Goal: Task Accomplishment & Management: Manage account settings

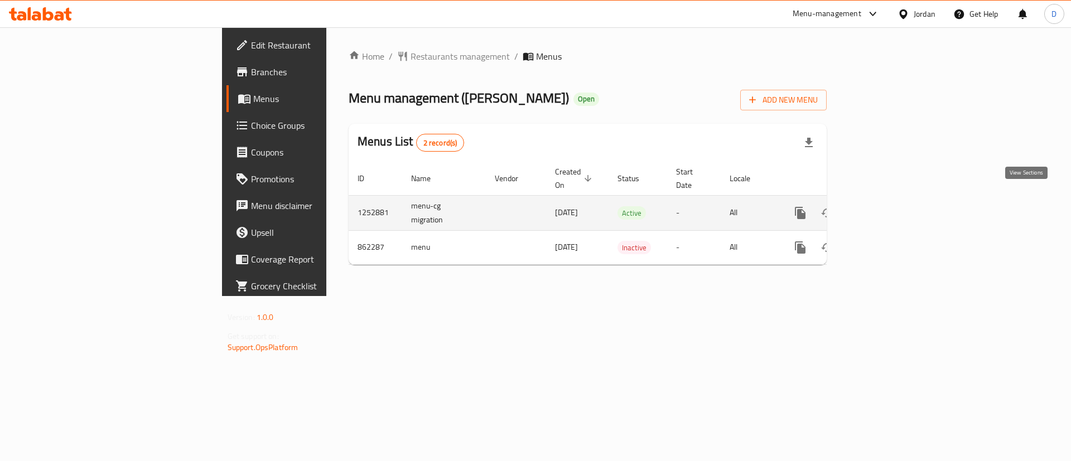
click at [886, 208] on icon "enhanced table" at bounding box center [881, 213] width 10 height 10
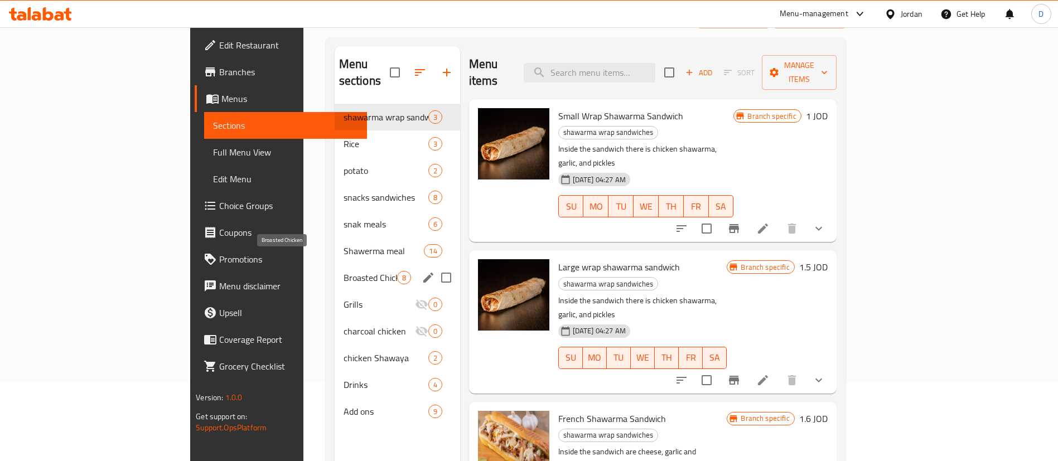
scroll to position [156, 0]
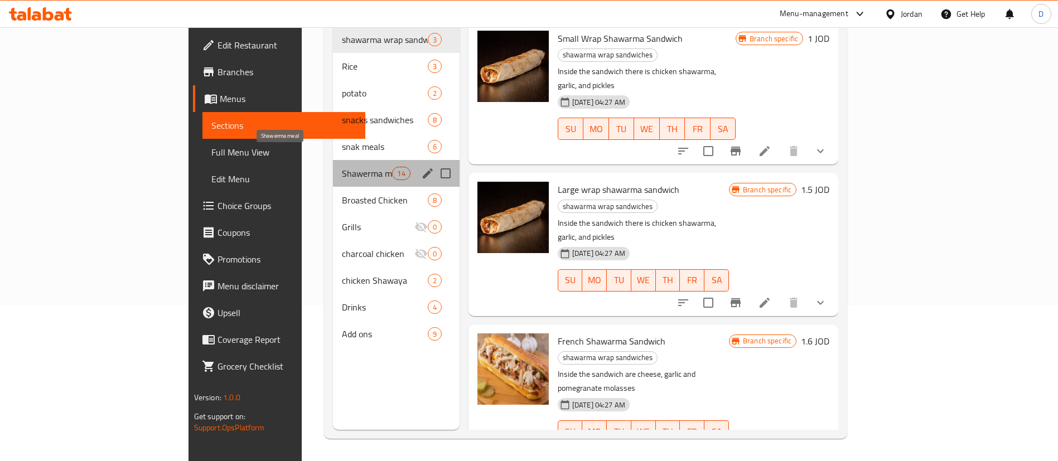
click at [342, 167] on span "Shawerma meal" at bounding box center [367, 173] width 50 height 13
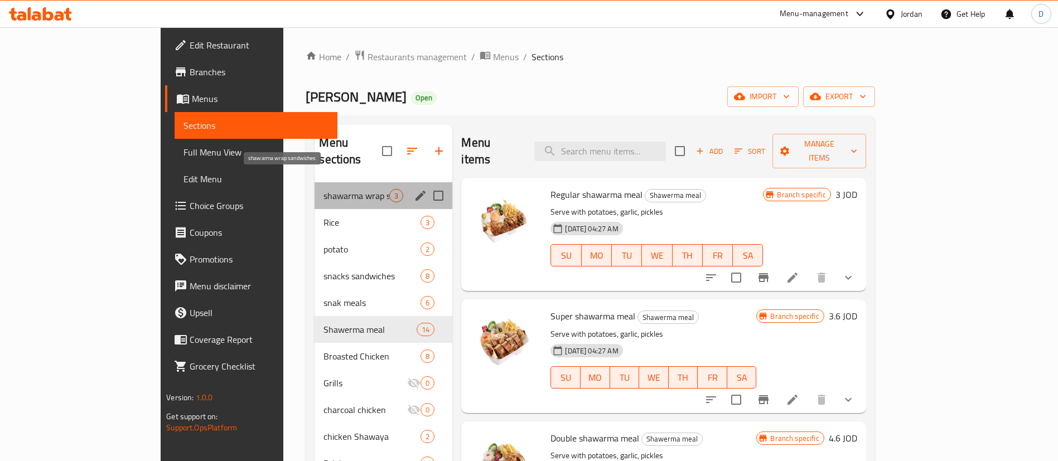
click at [323, 189] on span "shawarma wrap sandwiches" at bounding box center [356, 195] width 66 height 13
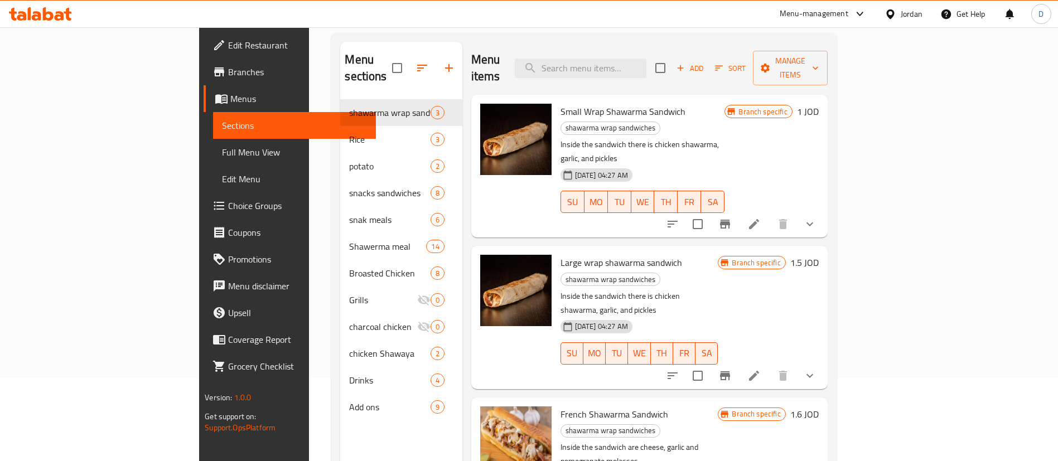
scroll to position [156, 0]
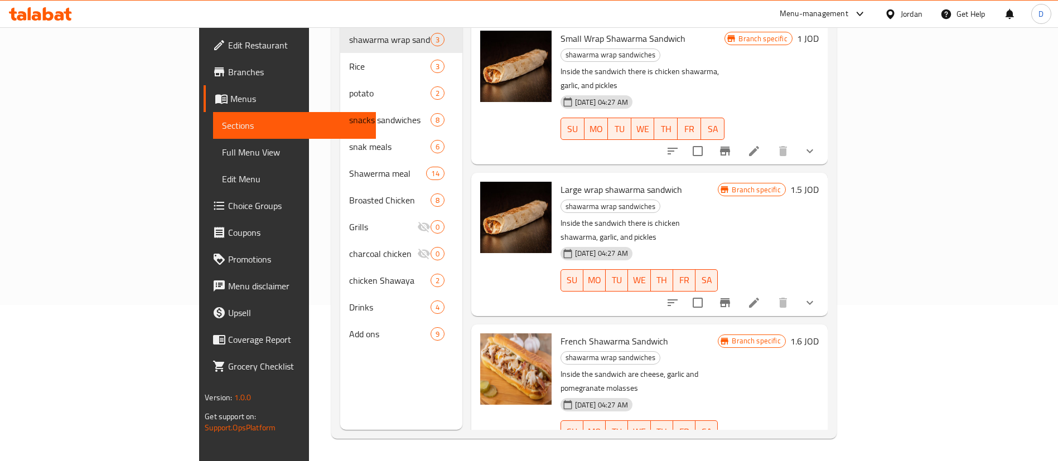
click at [340, 391] on div "Menu sections shawarma wrap sandwiches 3 Rice 3 potato 2 snacks sandwiches 8 sn…" at bounding box center [401, 199] width 122 height 461
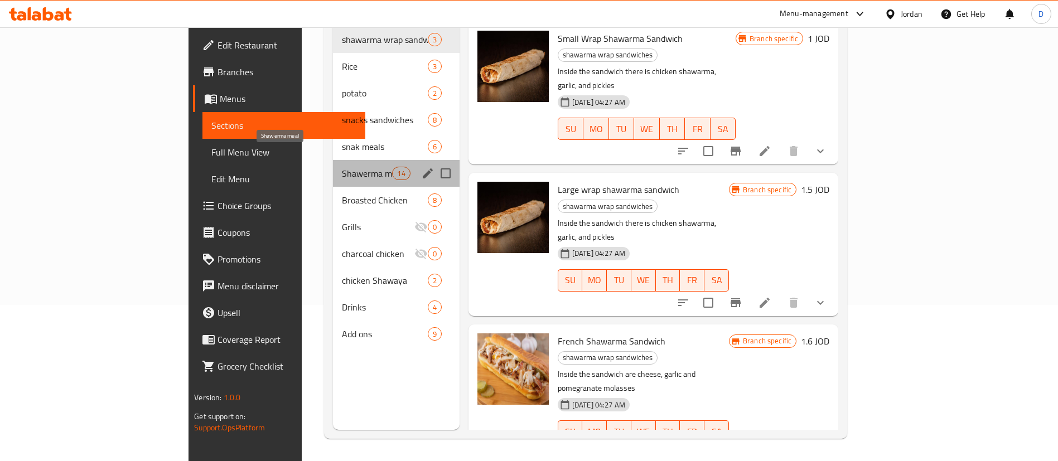
drag, startPoint x: 316, startPoint y: 158, endPoint x: 342, endPoint y: 178, distance: 33.5
click at [342, 167] on span "Shawerma meal" at bounding box center [367, 173] width 50 height 13
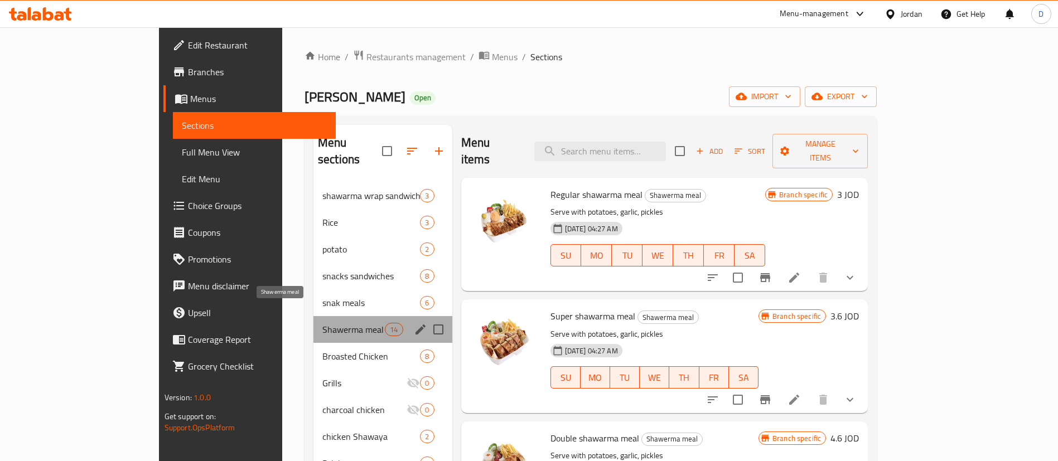
click at [322, 323] on span "Shawerma meal" at bounding box center [353, 329] width 62 height 13
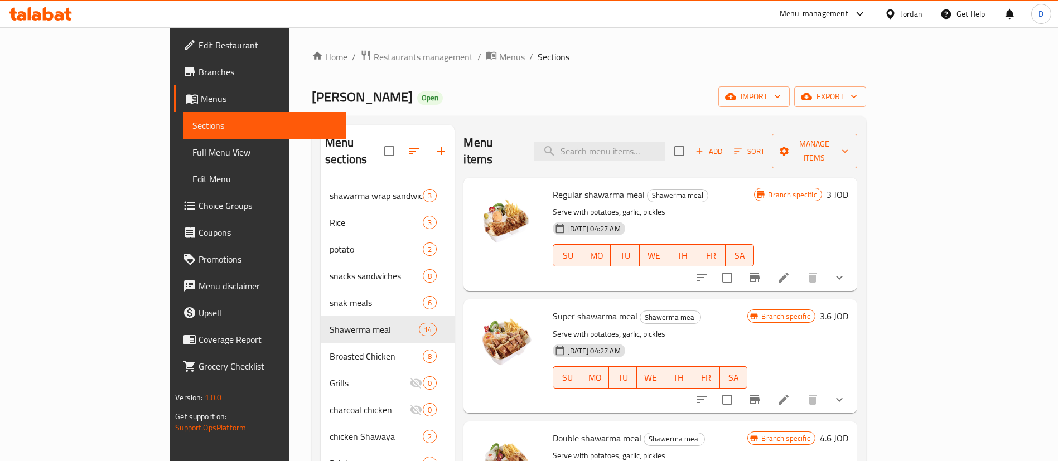
click at [289, 284] on div "Home / Restaurants management / Menus / Sections [PERSON_NAME] Open import expo…" at bounding box center [588, 322] width 599 height 590
click at [289, 276] on div "Home / Restaurants management / Menus / Sections [PERSON_NAME] Open import expo…" at bounding box center [588, 322] width 599 height 590
drag, startPoint x: 184, startPoint y: 260, endPoint x: 203, endPoint y: 274, distance: 23.2
click at [289, 260] on div "Home / Restaurants management / Menus / Sections [PERSON_NAME] Open import expo…" at bounding box center [588, 322] width 599 height 590
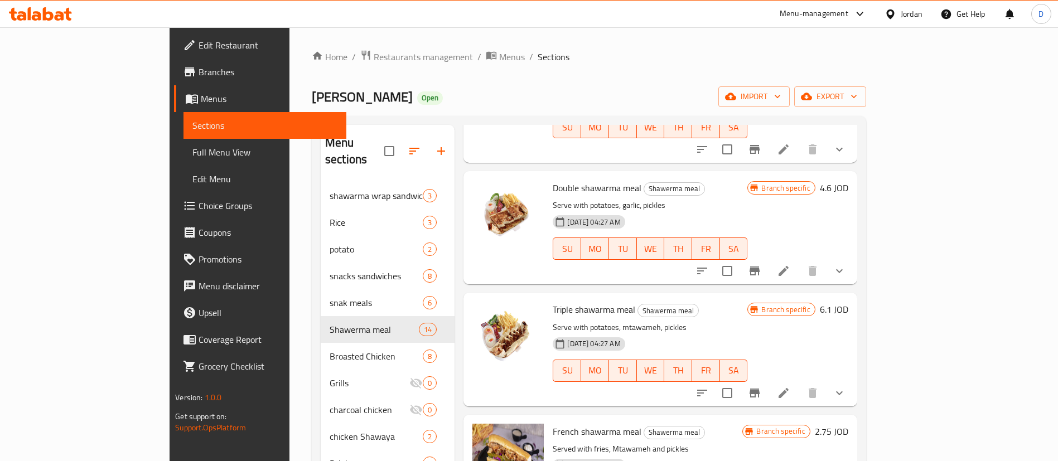
scroll to position [251, 0]
click at [289, 276] on div "Home / Restaurants management / Menus / Sections [PERSON_NAME] Open import expo…" at bounding box center [588, 322] width 599 height 590
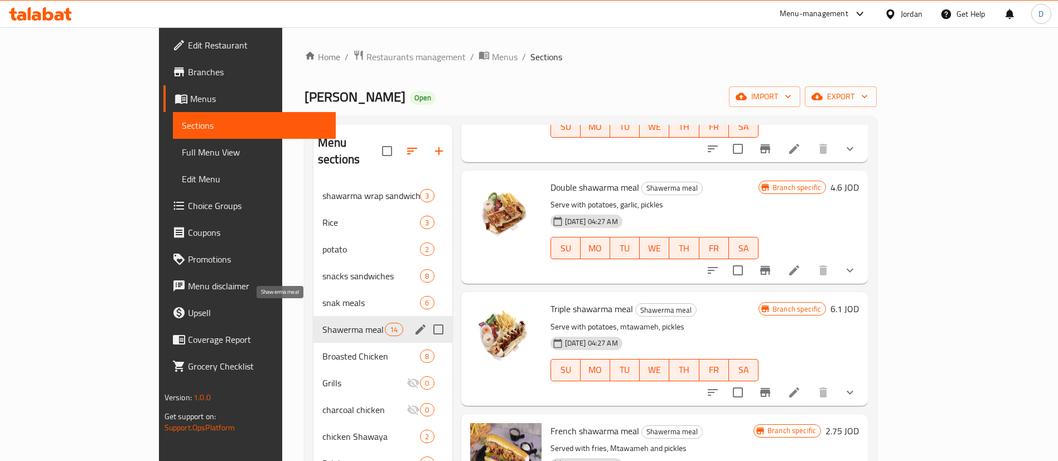
click at [322, 323] on span "Shawerma meal" at bounding box center [353, 329] width 62 height 13
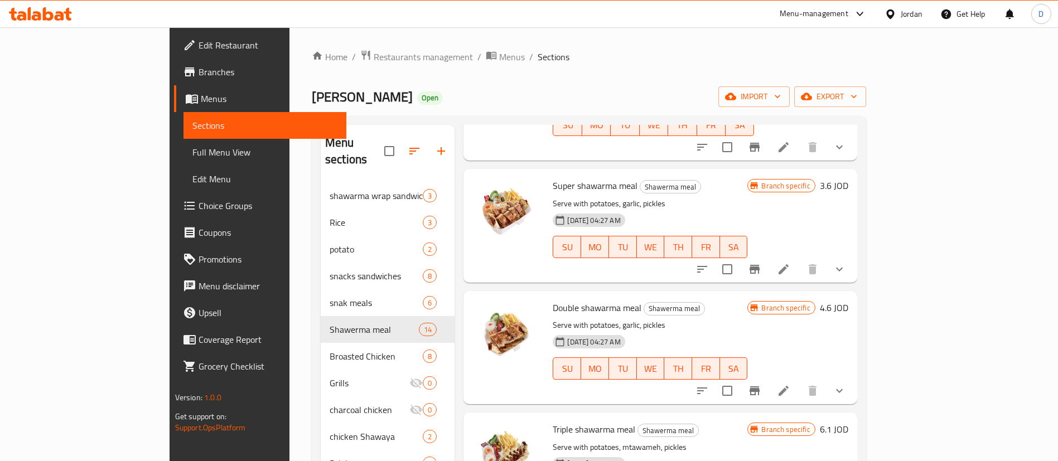
scroll to position [0, 0]
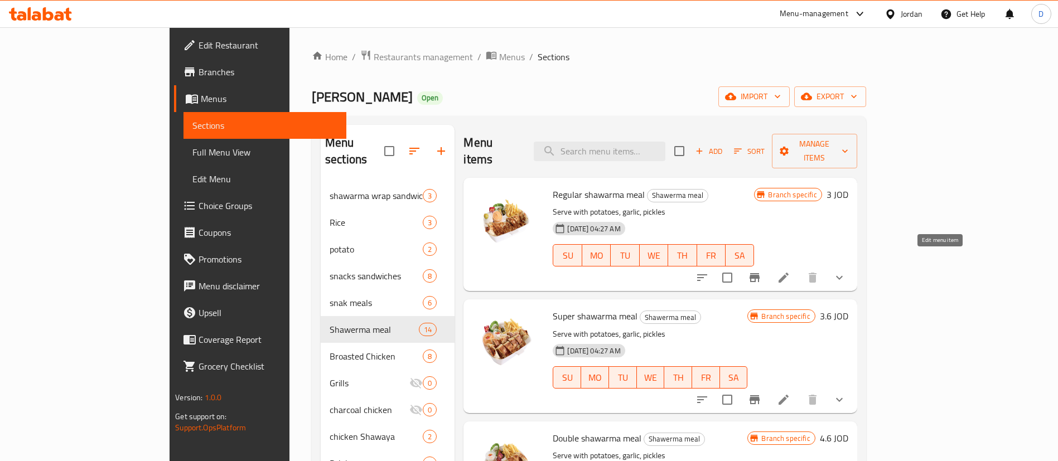
click at [790, 271] on icon at bounding box center [783, 277] width 13 height 13
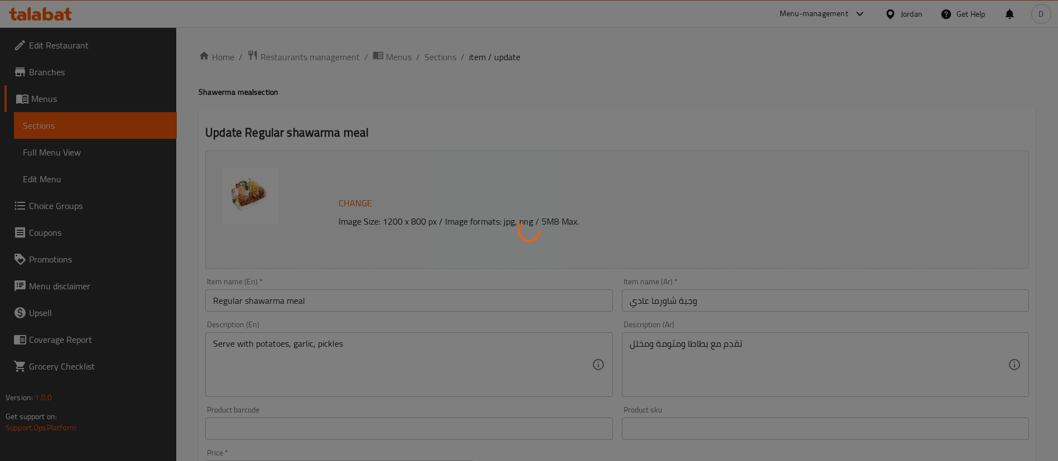
type input "اختر نكهة شاورما"
type input "1"
type input "اختر نوع بطاط"
type input "1"
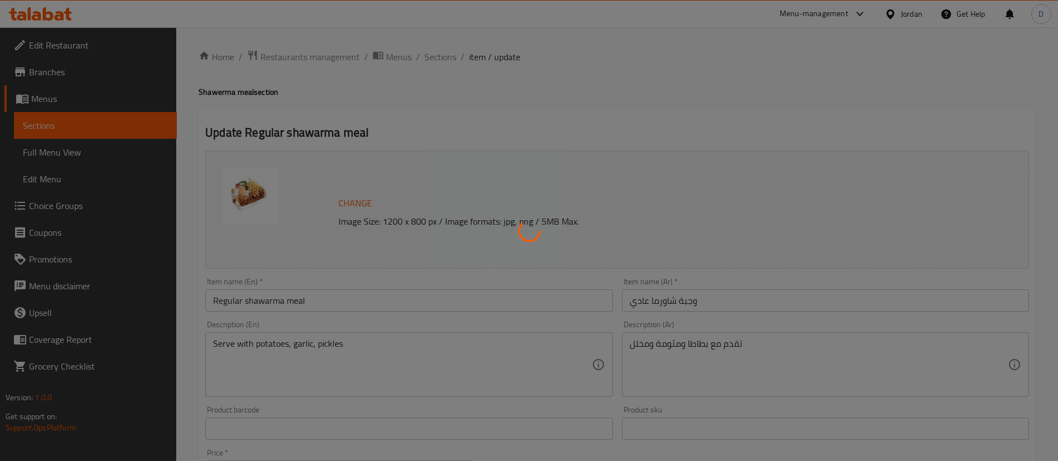
type input "1"
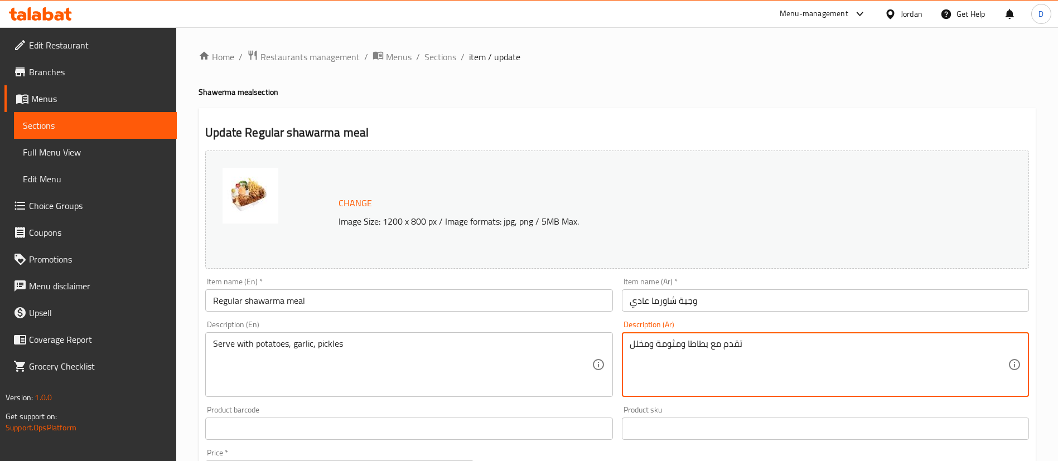
click at [737, 347] on textarea "تقدم مع بطاطا ومثومة ومخلل" at bounding box center [819, 365] width 378 height 53
paste textarea "١٠قطع شاورما مع متومة وهني صوص ومخلل وكتشب وبطاطا سعر"
click at [636, 347] on textarea "١٠قطع شاورما مع متومة وهني صوص ومخلل وكتشب وبطاطا سعر" at bounding box center [819, 365] width 378 height 53
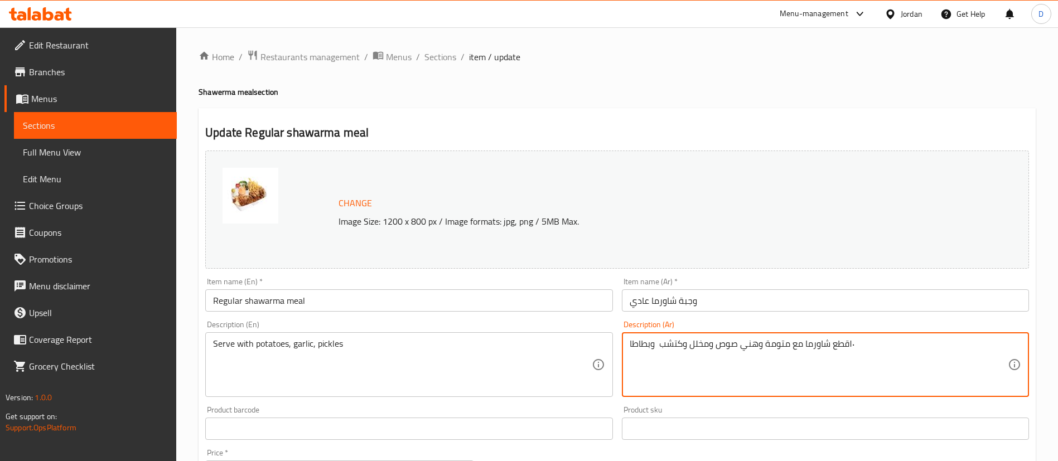
type textarea "١٠قطع شاورما مع متومة وهني صوص ومخلل وكتشب وبطاطا"
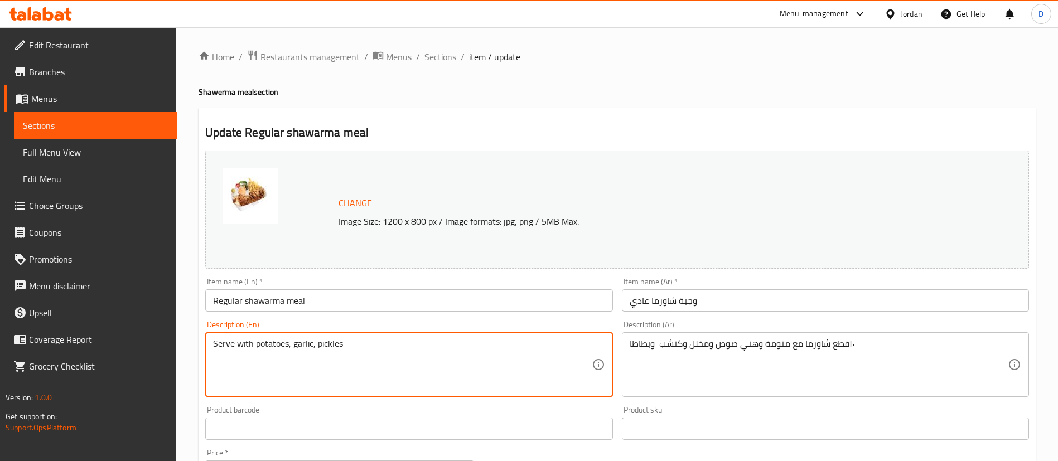
click at [520, 344] on textarea "Serve with potatoes, garlic, pickles" at bounding box center [402, 365] width 378 height 53
paste textarea "10 pieces of shawarma with tomato, honey sauce, pickles, ketchup and potatoes. …"
drag, startPoint x: 347, startPoint y: 346, endPoint x: 322, endPoint y: 346, distance: 25.7
click at [322, 346] on textarea "10 pieces of shawarma with tomato, honey sauce, pickles, ketchup and potatoes. …" at bounding box center [402, 365] width 378 height 53
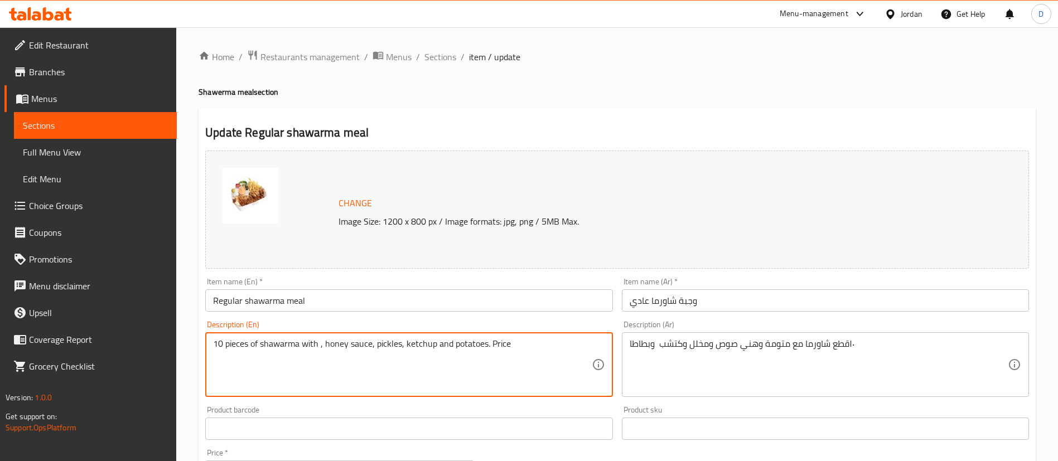
click at [500, 345] on textarea "10 pieces of shawarma with , honey sauce, pickles, ketchup and potatoes. Price" at bounding box center [402, 365] width 378 height 53
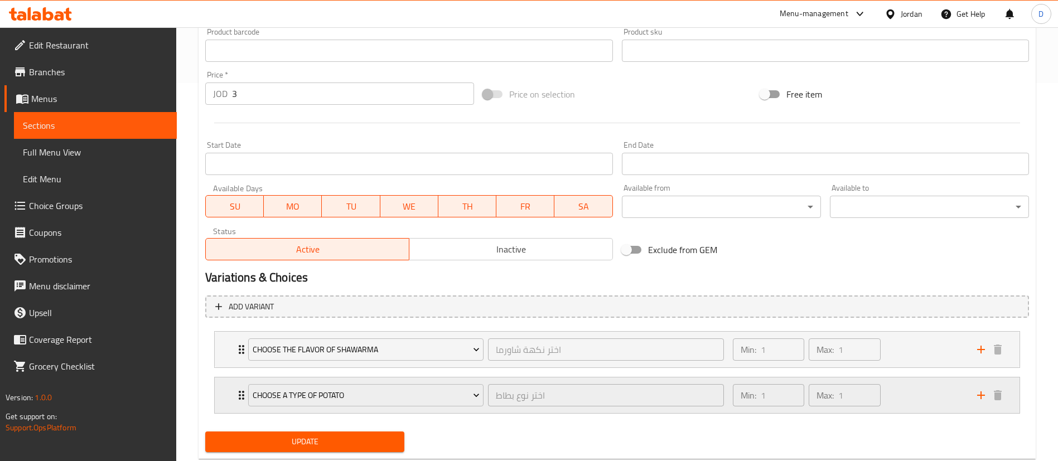
scroll to position [407, 0]
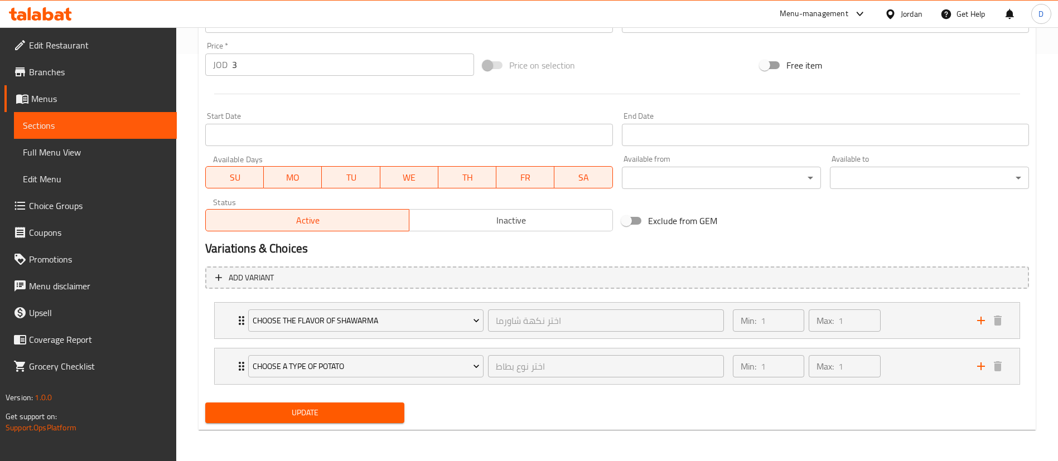
type textarea "10 pieces of shawarma with , honey sauce, pickles, ketchup and potatoes."
click at [368, 411] on span "Update" at bounding box center [304, 413] width 181 height 14
click at [360, 417] on span "Update" at bounding box center [304, 413] width 181 height 14
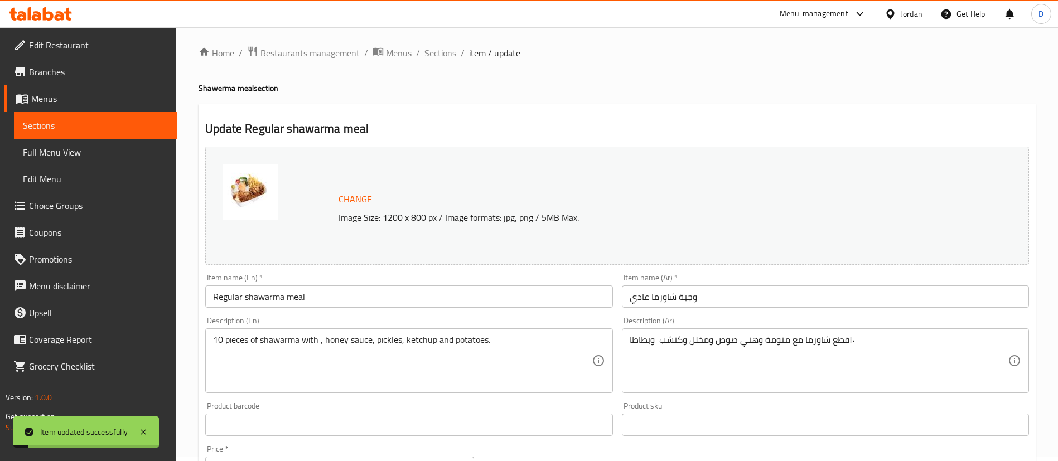
scroll to position [0, 0]
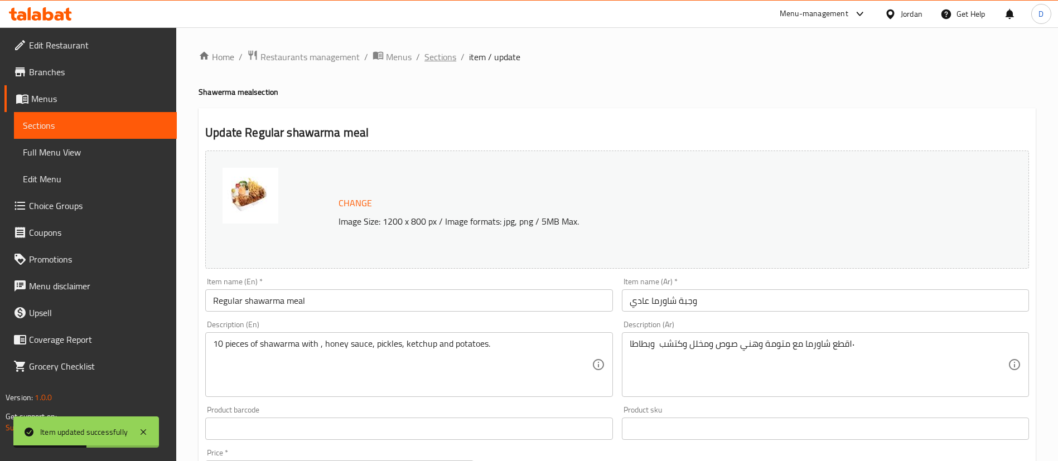
click at [437, 57] on span "Sections" at bounding box center [440, 56] width 32 height 13
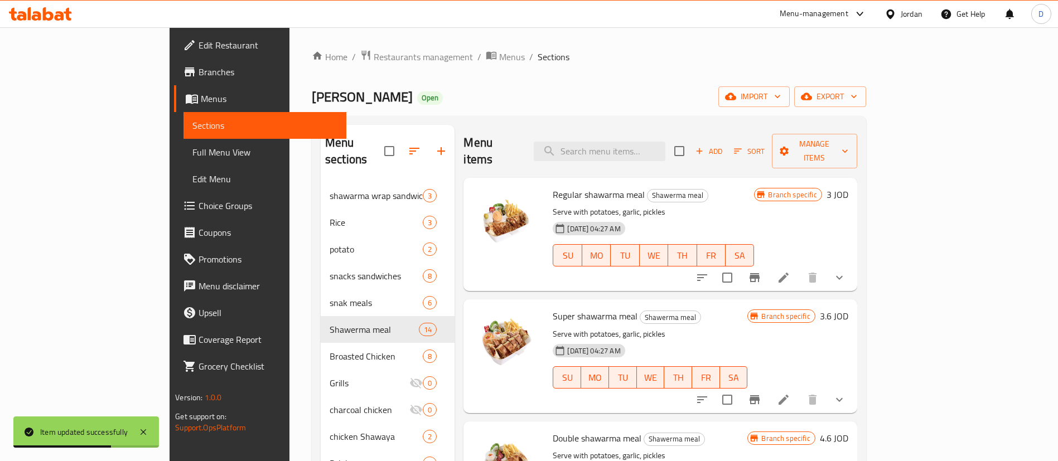
click at [799, 268] on li at bounding box center [783, 278] width 31 height 20
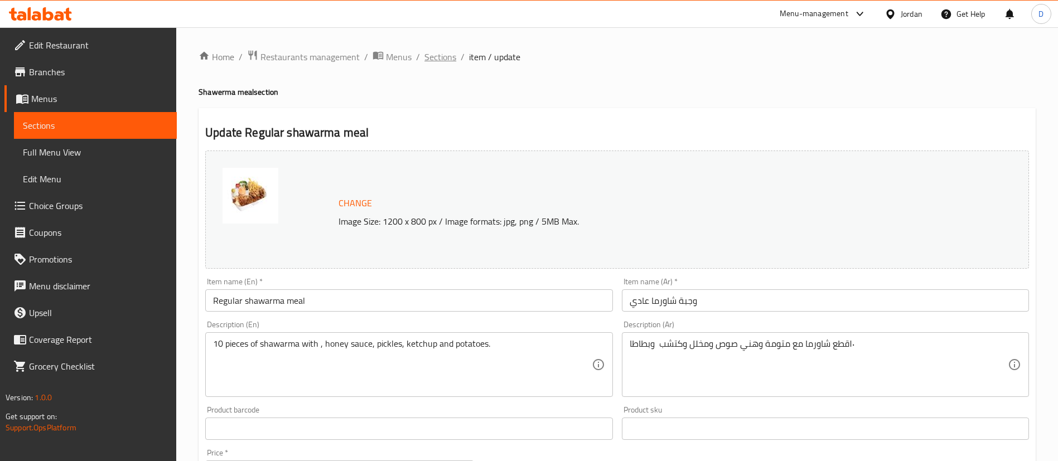
click at [438, 60] on span "Sections" at bounding box center [440, 56] width 32 height 13
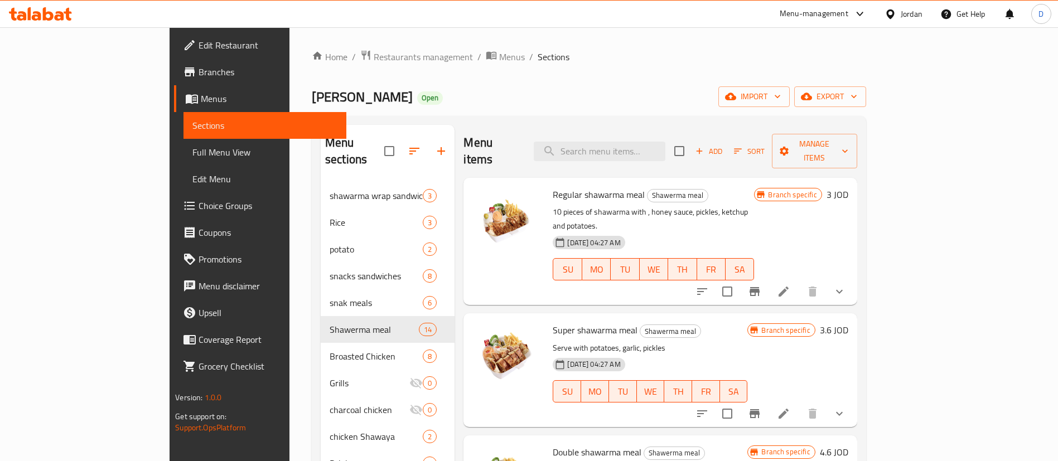
scroll to position [84, 0]
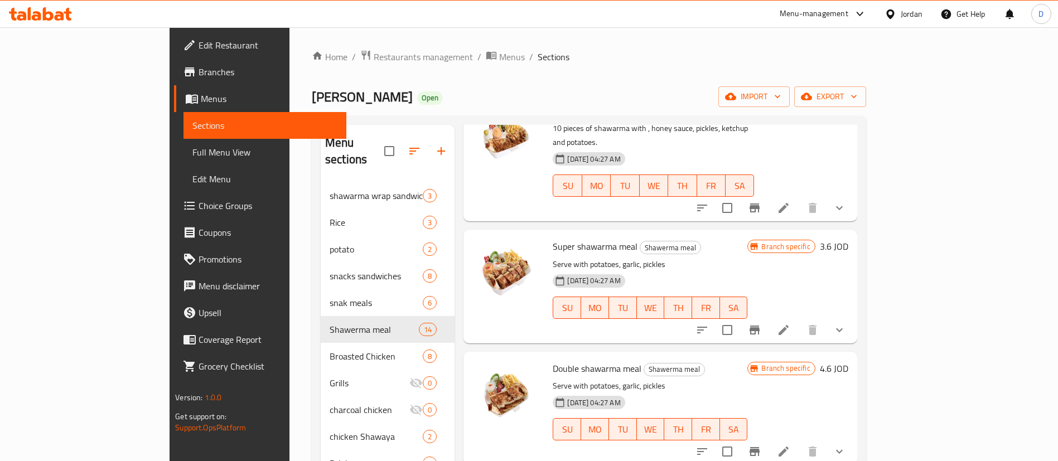
click at [790, 323] on icon at bounding box center [783, 329] width 13 height 13
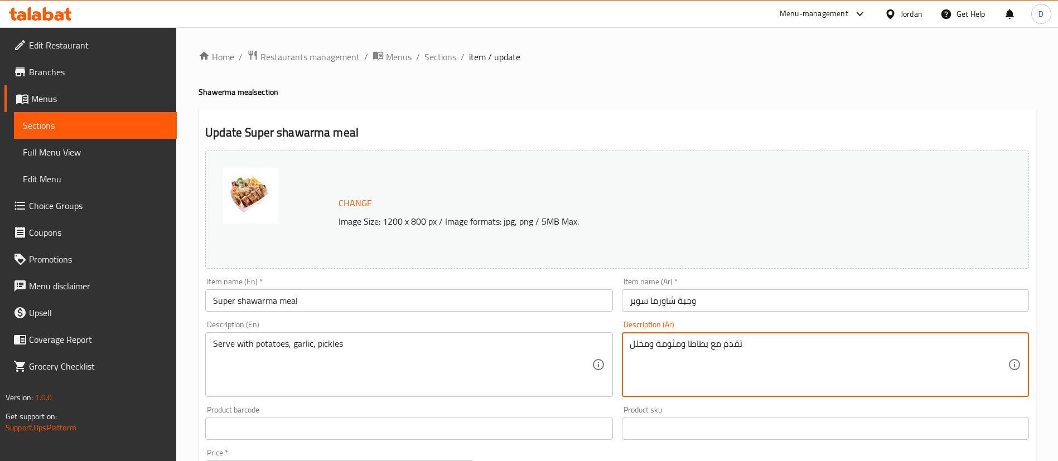
click at [689, 349] on textarea "تقدم مع بطاطا ومثومة ومخلل" at bounding box center [819, 365] width 378 height 53
paste textarea "١٥قطعة شاورما مع متومة وهني صوص ومخلل وكتشب وبطاطا"
type textarea "١٥قطعة شاورما مع متومة وهني صوص ومخلل وكتشب وبطاطا"
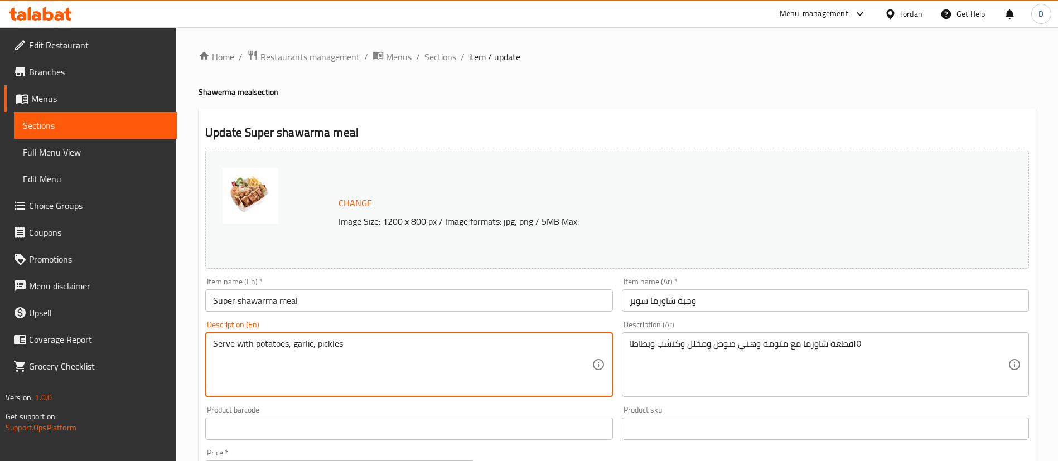
click at [417, 347] on textarea "Serve with potatoes, garlic, pickles" at bounding box center [402, 365] width 378 height 53
paste textarea "15 pieces of shawarma with tomato, honey sauce, pickles, ketchup and potatoes"
click at [341, 344] on textarea "15 pieces of shawarma with tomato, honey sauce, pickles, ketchup and potatoes" at bounding box center [402, 365] width 378 height 53
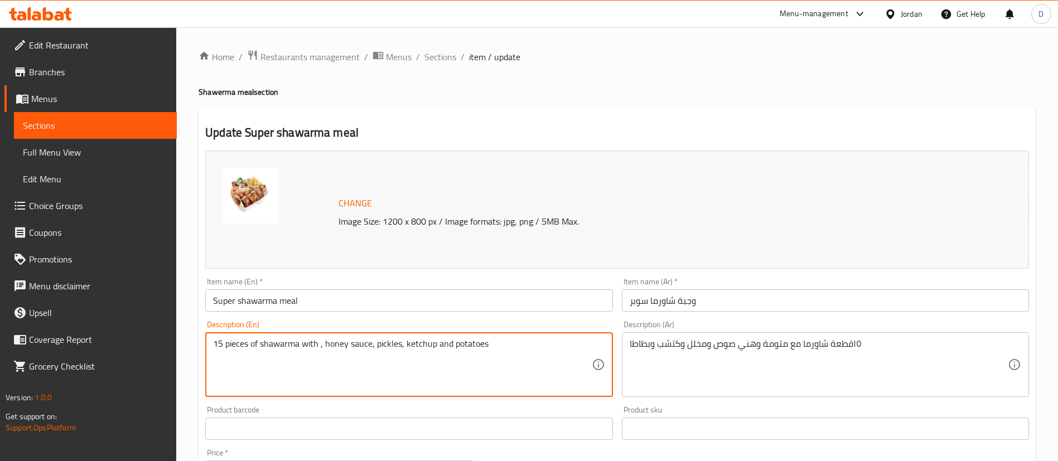
click at [519, 352] on textarea "15 pieces of shawarma with , honey sauce, pickles, ketchup and potatoes" at bounding box center [402, 365] width 378 height 53
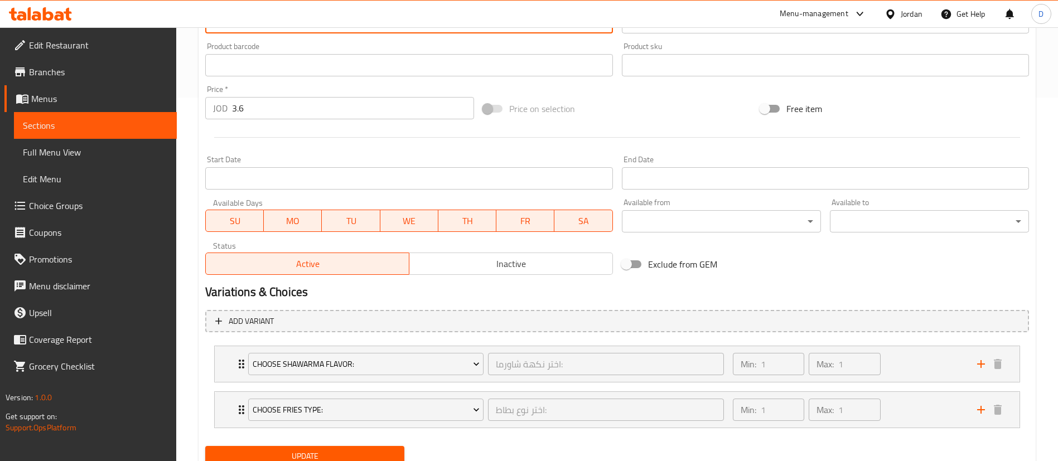
scroll to position [407, 0]
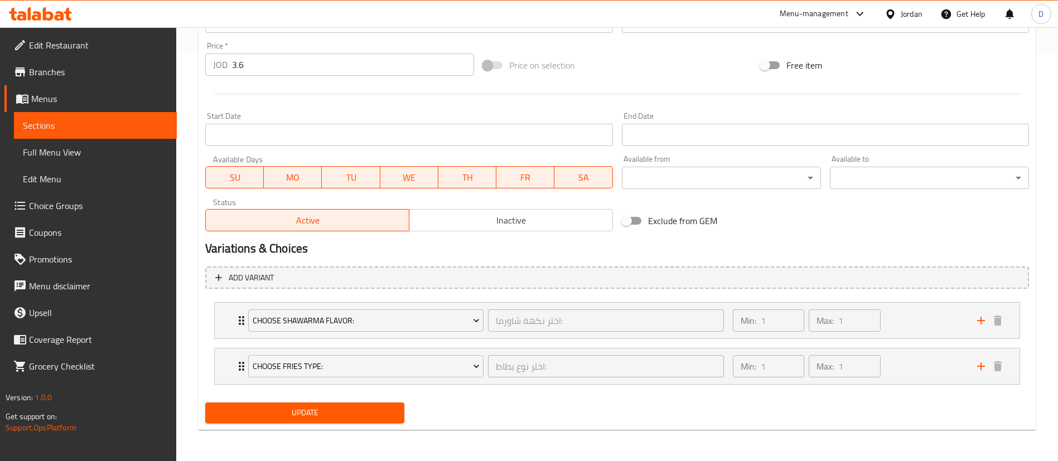
type textarea "15 pieces of shawarma with , honey sauce, pickles, ketchup and potatoes"
click at [342, 413] on span "Update" at bounding box center [304, 413] width 181 height 14
click at [356, 418] on span "Update" at bounding box center [304, 413] width 181 height 14
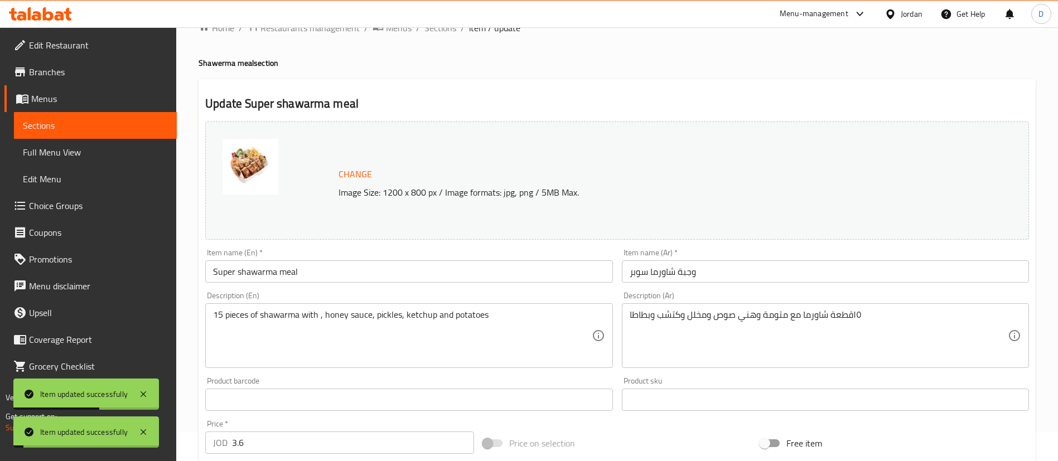
scroll to position [0, 0]
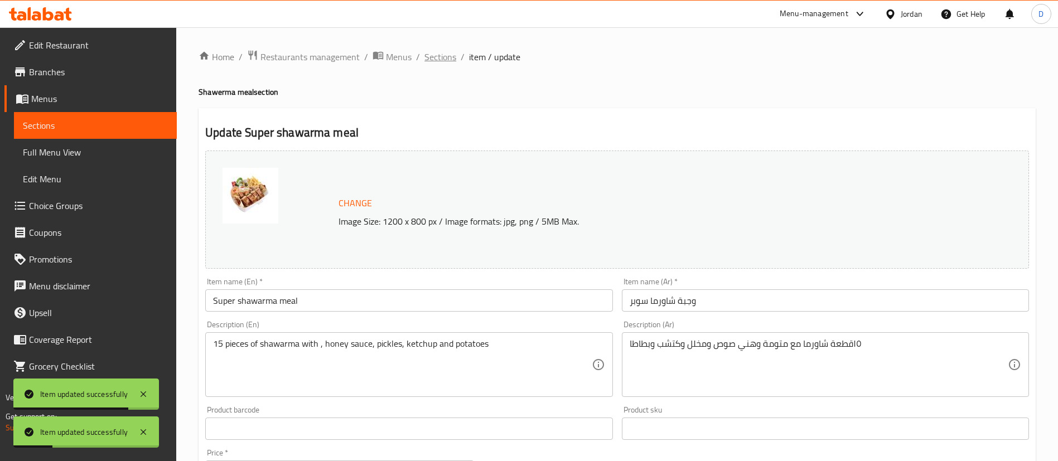
click at [444, 56] on span "Sections" at bounding box center [440, 56] width 32 height 13
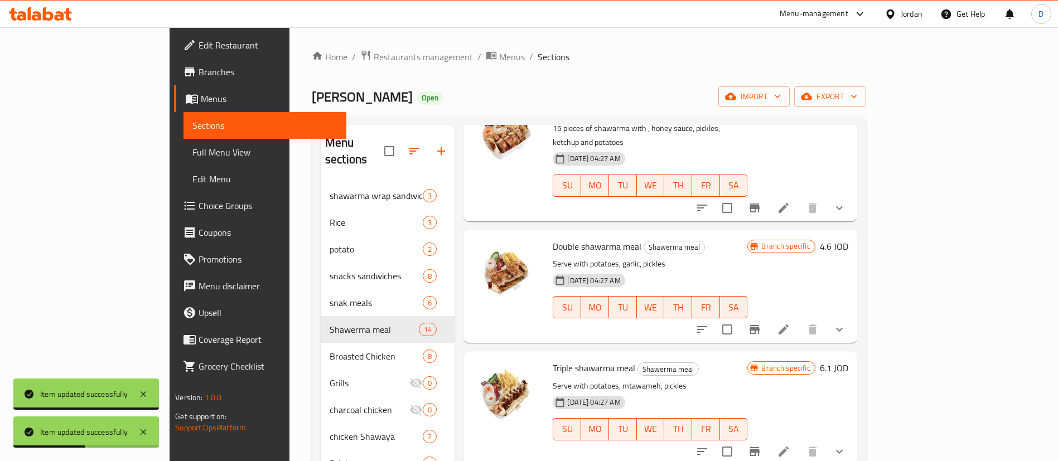
scroll to position [251, 0]
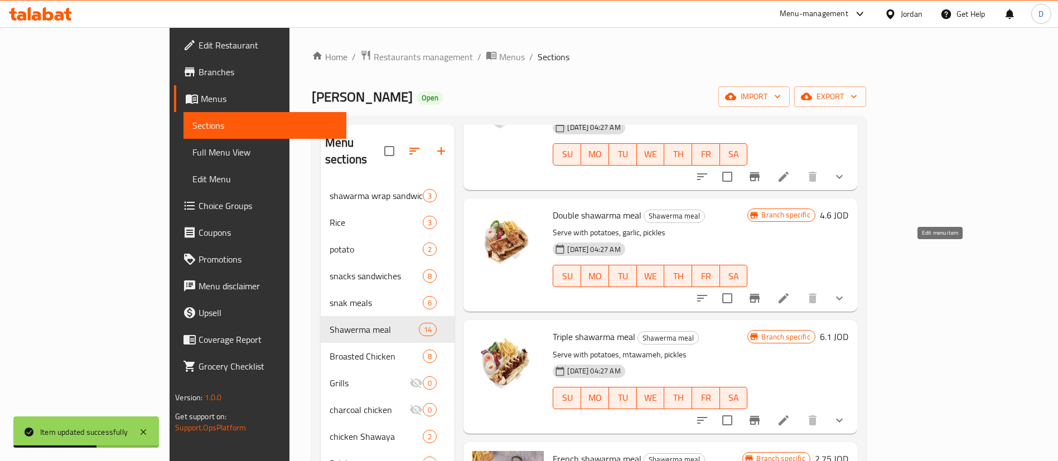
click at [789, 293] on icon at bounding box center [784, 298] width 10 height 10
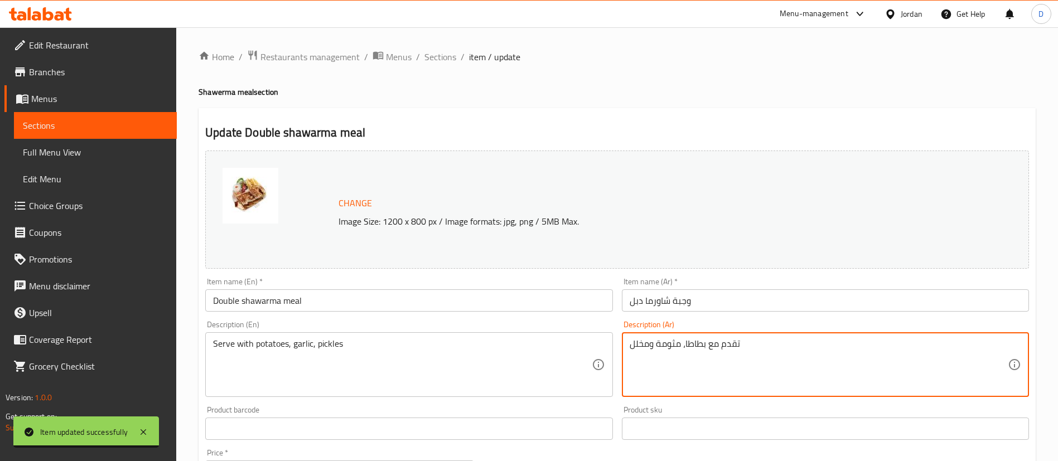
click at [732, 356] on textarea "تقدم مع بطاطا، مثومة ومخلل" at bounding box center [819, 365] width 378 height 53
paste textarea "٢٠قطعة شاورما مع متومة وهني صوص ومخلل وكتشب وبطاطا ٤ونص"
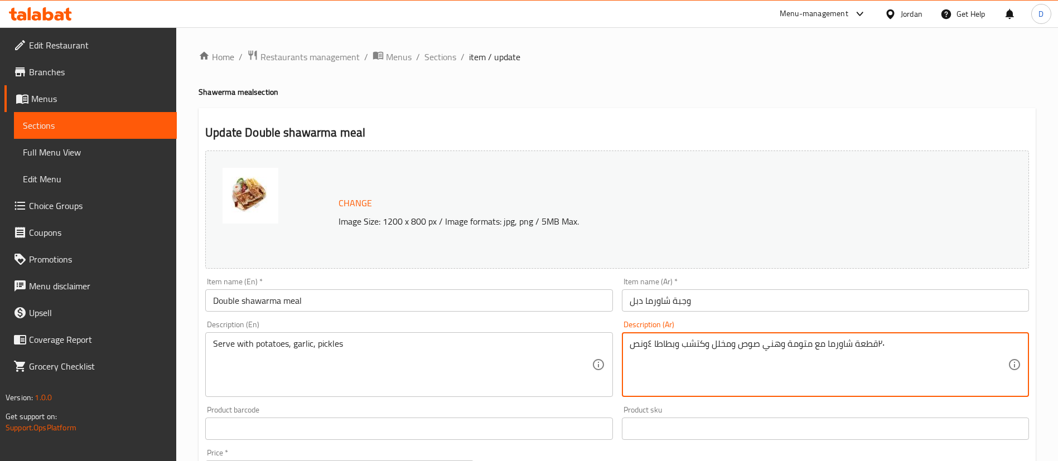
drag, startPoint x: 653, startPoint y: 344, endPoint x: 631, endPoint y: 346, distance: 21.9
click at [631, 346] on textarea "٢٠قطعة شاورما مع متومة وهني صوص ومخلل وكتشب وبطاطا ٤ونص" at bounding box center [819, 365] width 378 height 53
click at [771, 344] on textarea "٢٠قطعة شاورما مع متومة وهني صوص ومخلل وكتشب وبطاطا" at bounding box center [819, 365] width 378 height 53
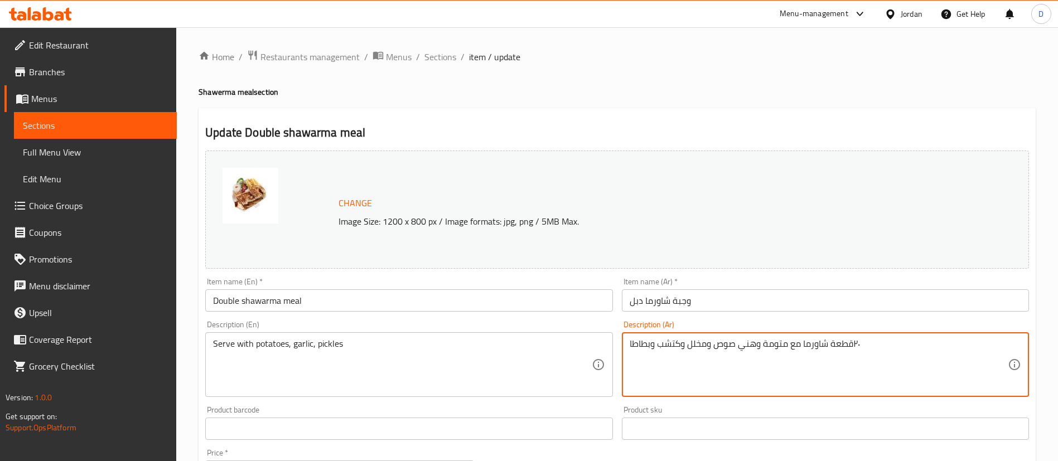
type textarea "٢٠قطعة شاورما مع متومة وهني صوص ومخلل وكتشب وبطاطا"
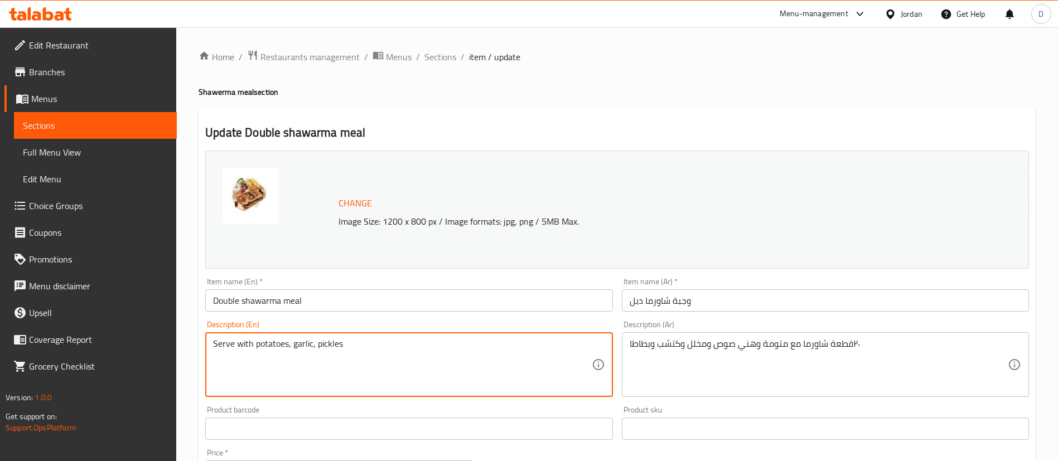
click at [464, 347] on textarea "Serve with potatoes, garlic, pickles" at bounding box center [402, 365] width 378 height 53
paste textarea "20 pieces of shawarma with tomato, honey sauce, pickles, ketchup and potatoes"
click at [335, 345] on textarea "20 pieces of shawarma with tomato, honey sauce, pickles, ketchup and potatoes" at bounding box center [402, 365] width 378 height 53
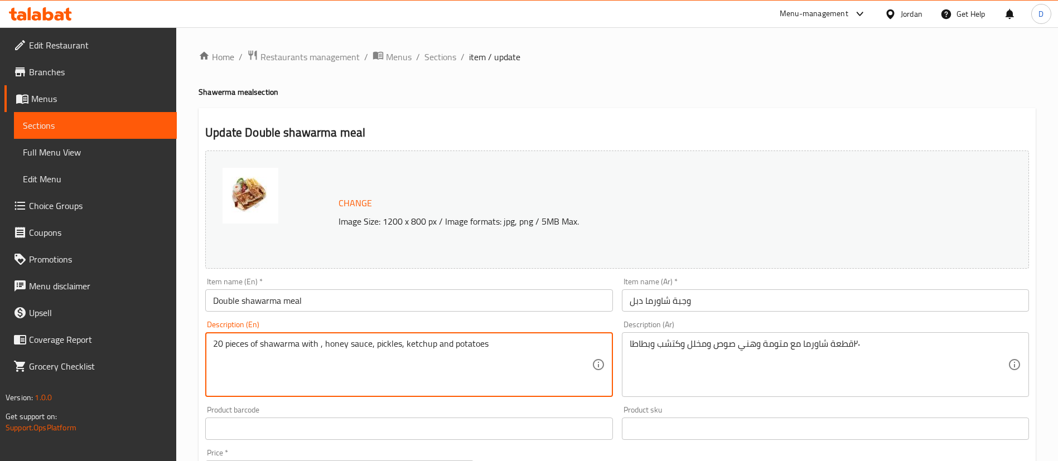
click at [322, 349] on textarea "20 pieces of shawarma with , honey sauce, pickles, ketchup and potatoes" at bounding box center [402, 365] width 378 height 53
click at [504, 349] on textarea "20 pieces of shawarma with honey sauce, pickles, ketchup and potatoes" at bounding box center [402, 365] width 378 height 53
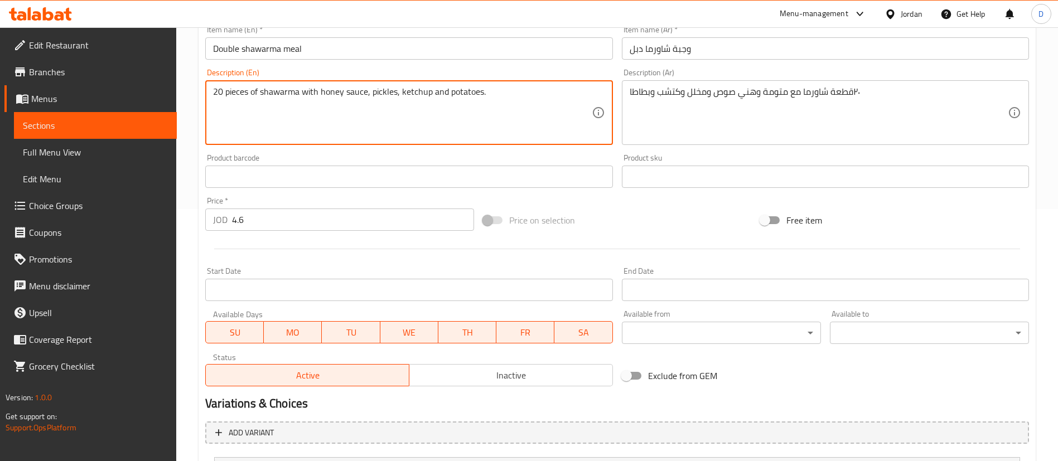
scroll to position [407, 0]
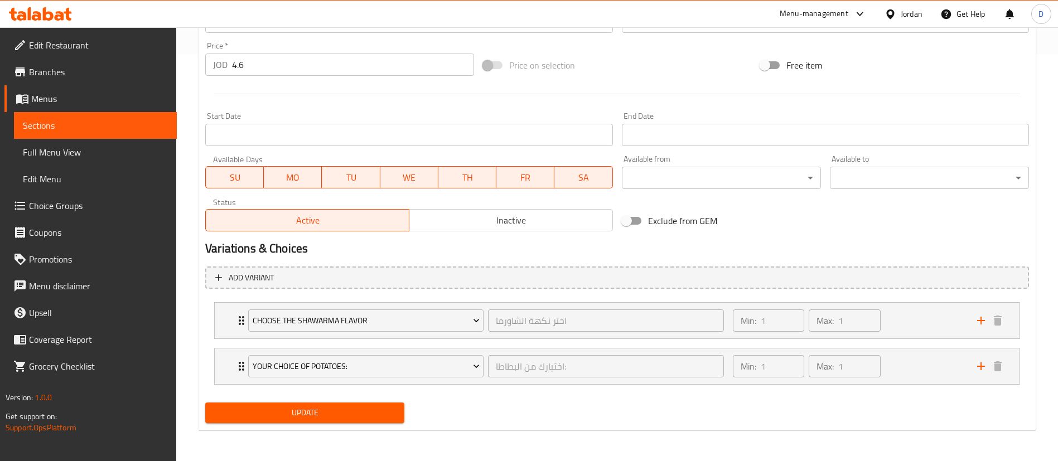
type textarea "20 pieces of shawarma with honey sauce, pickles, ketchup and potatoes."
click at [346, 410] on span "Update" at bounding box center [304, 413] width 181 height 14
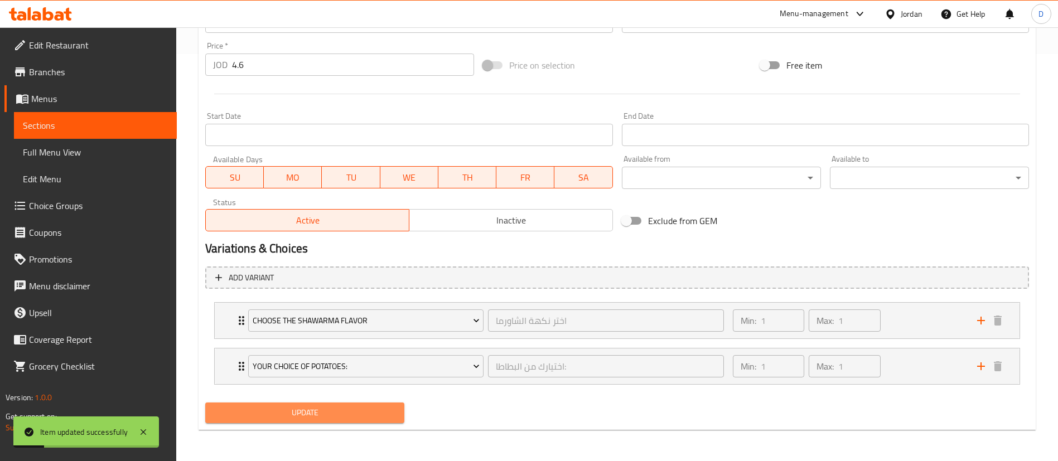
click at [358, 410] on span "Update" at bounding box center [304, 413] width 181 height 14
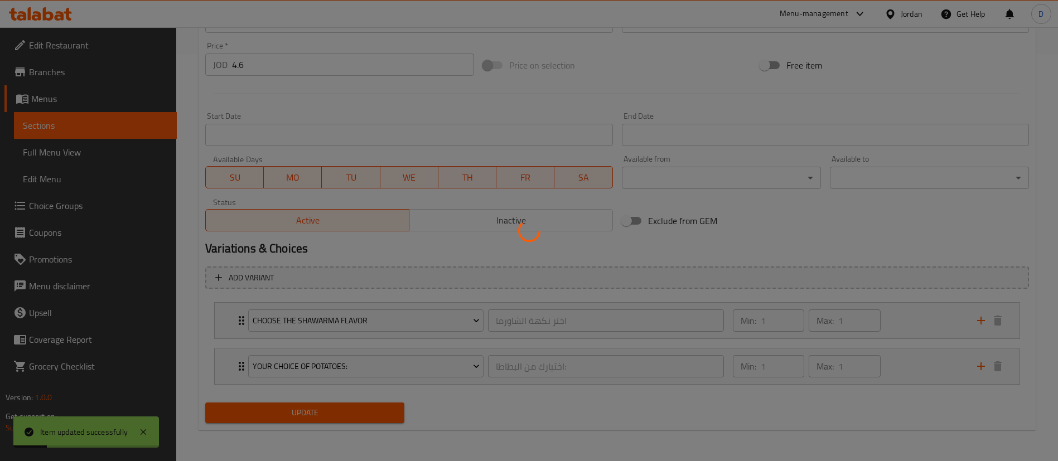
click at [358, 410] on div at bounding box center [529, 230] width 1058 height 461
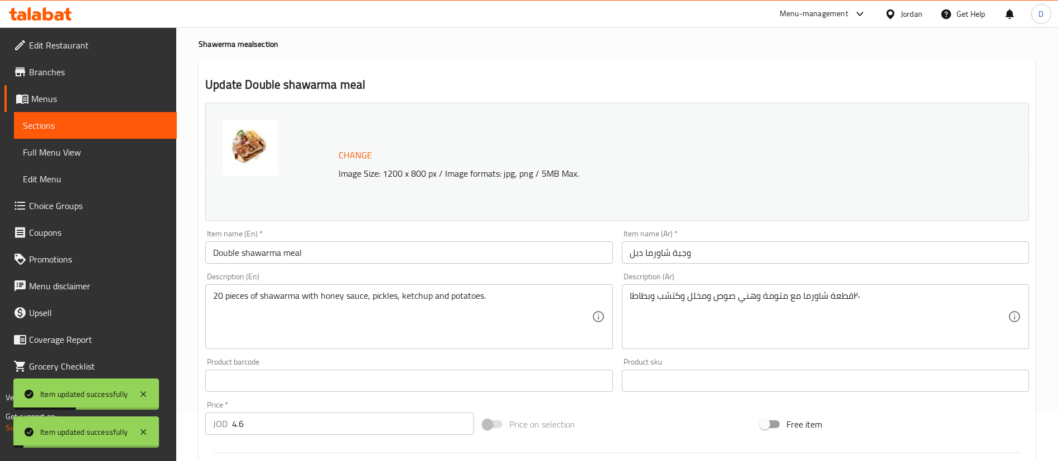
scroll to position [0, 0]
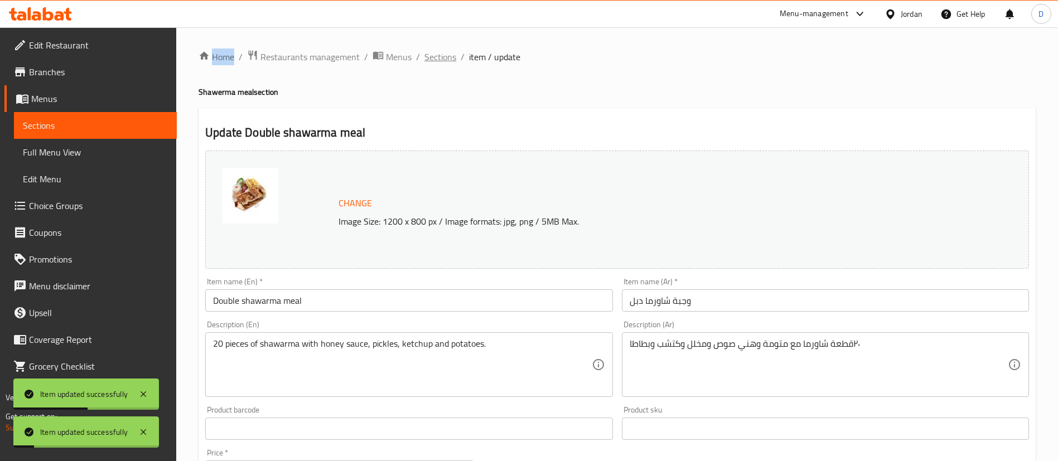
click at [444, 55] on span "Sections" at bounding box center [440, 56] width 32 height 13
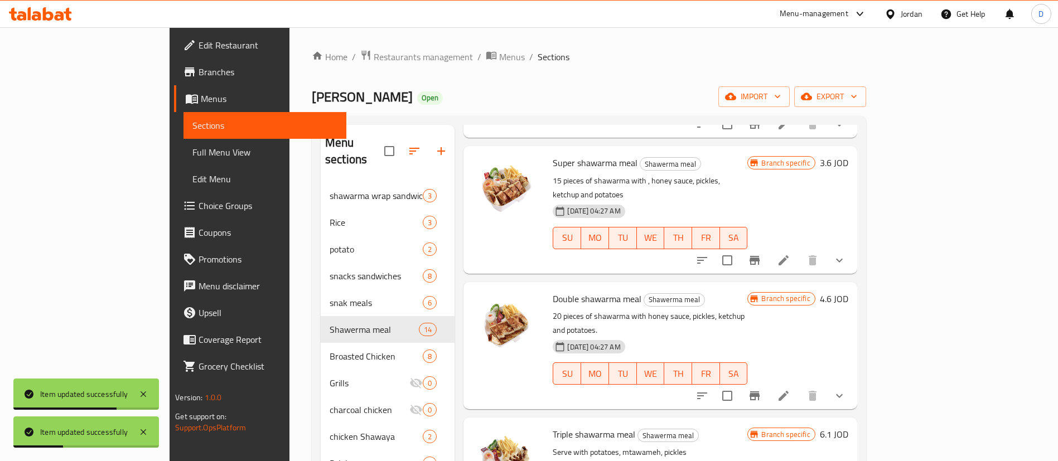
scroll to position [335, 0]
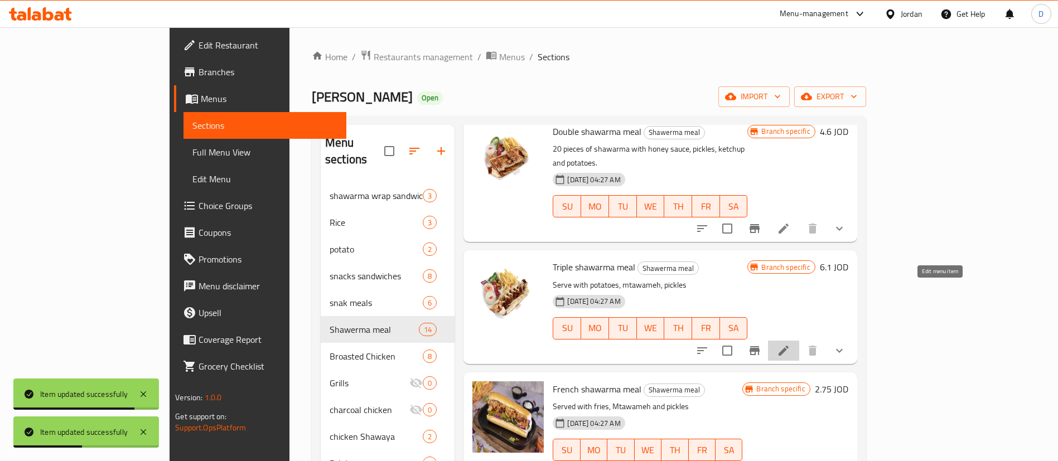
click at [790, 344] on icon at bounding box center [783, 350] width 13 height 13
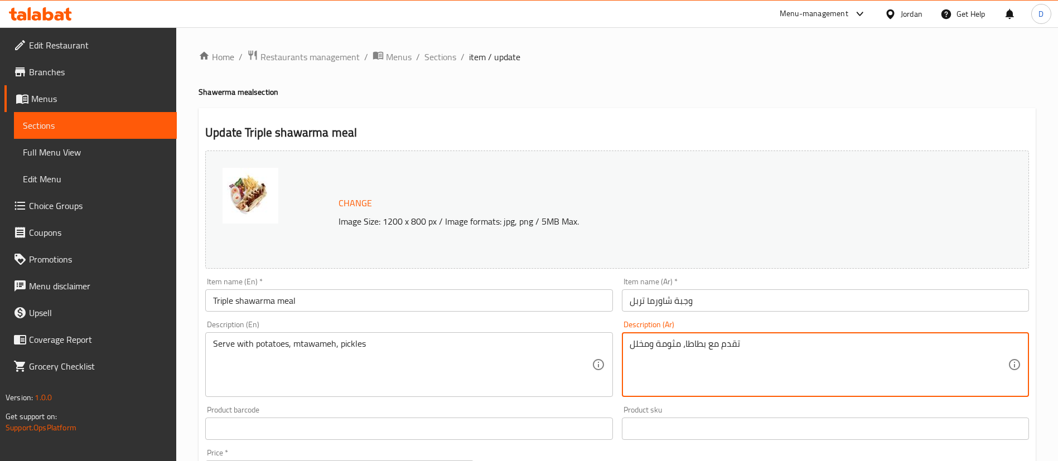
click at [666, 340] on textarea "تقدم مع بطاطا، مثومة ومخلل" at bounding box center [819, 365] width 378 height 53
paste textarea "٣٠قطعة شاورما مع متومة وهني صوص ومخلل وكتشب وبطاطا"
type textarea "٣٠قطعة شاورما مع متومة وهني صوص ومخلل وكتشب وبطاطا"
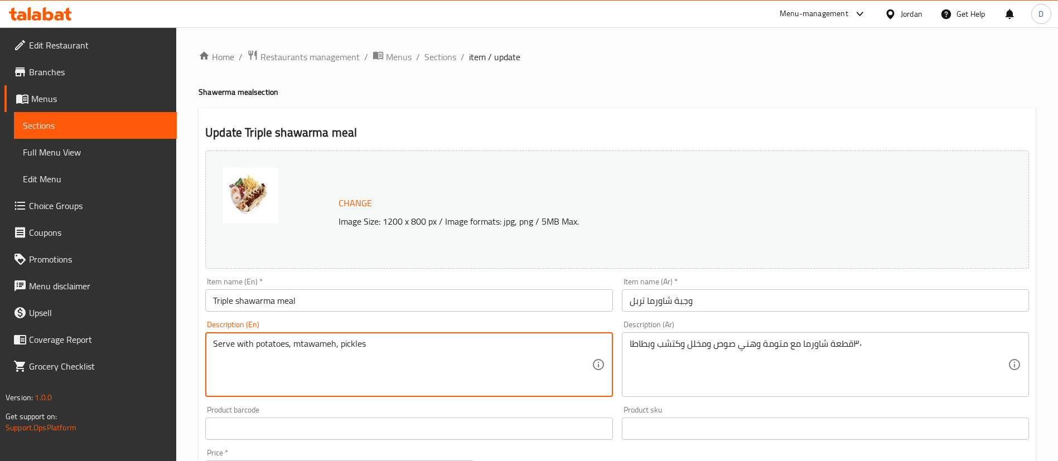
click at [382, 354] on textarea "Serve with potatoes, mtawameh, pickles" at bounding box center [402, 365] width 378 height 53
paste textarea "30 pieces of shawarma with tomato, honey sauce, pickles, ketchup and potatoes"
click at [328, 347] on textarea "30 pieces of shawarma with tomato, honey sauce, pickles, ketchup and potatoes" at bounding box center [402, 365] width 378 height 53
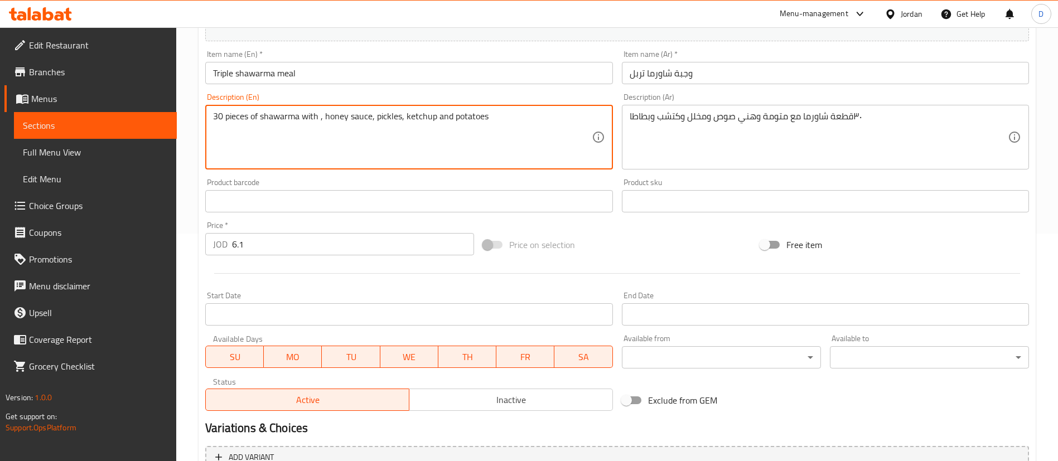
scroll to position [407, 0]
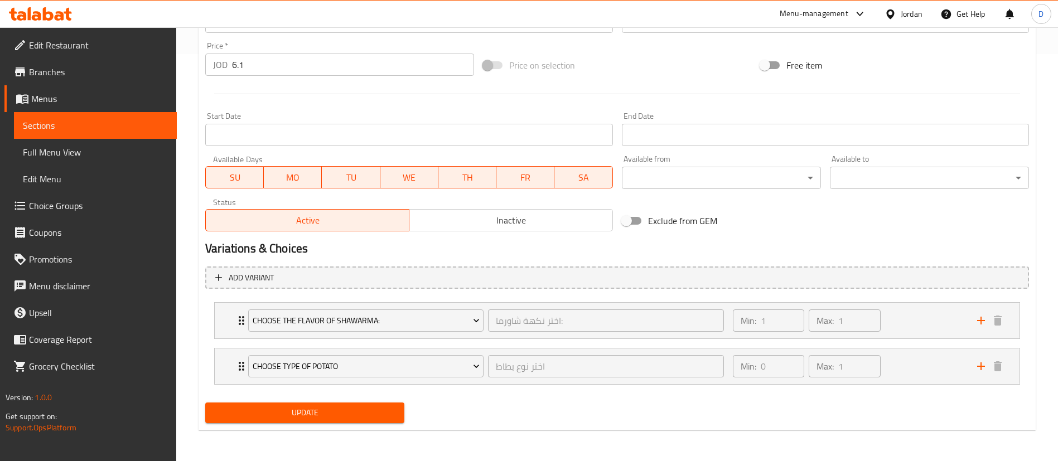
type textarea "30 pieces of shawarma with , honey sauce, pickles, ketchup and potatoes"
click at [361, 404] on button "Update" at bounding box center [304, 413] width 199 height 21
click at [239, 403] on button "Update" at bounding box center [304, 413] width 199 height 21
click at [239, 403] on div at bounding box center [529, 230] width 1058 height 461
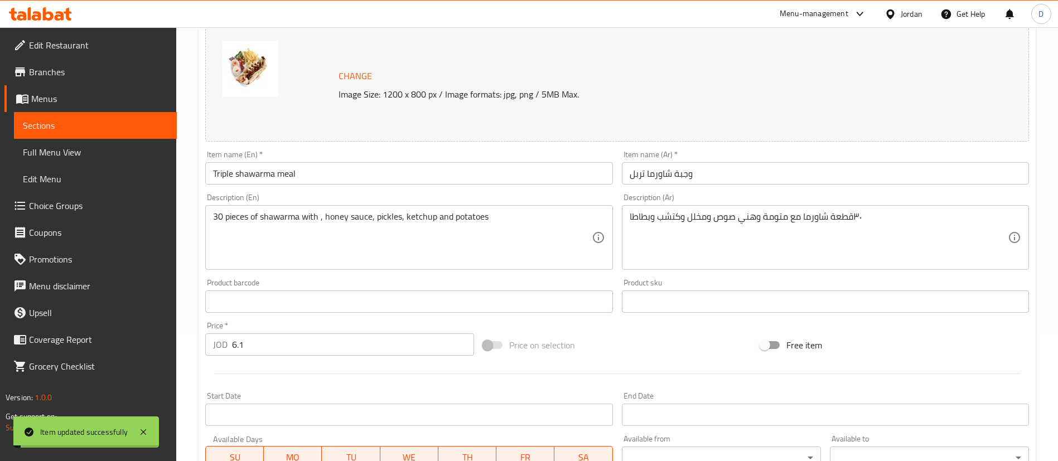
scroll to position [0, 0]
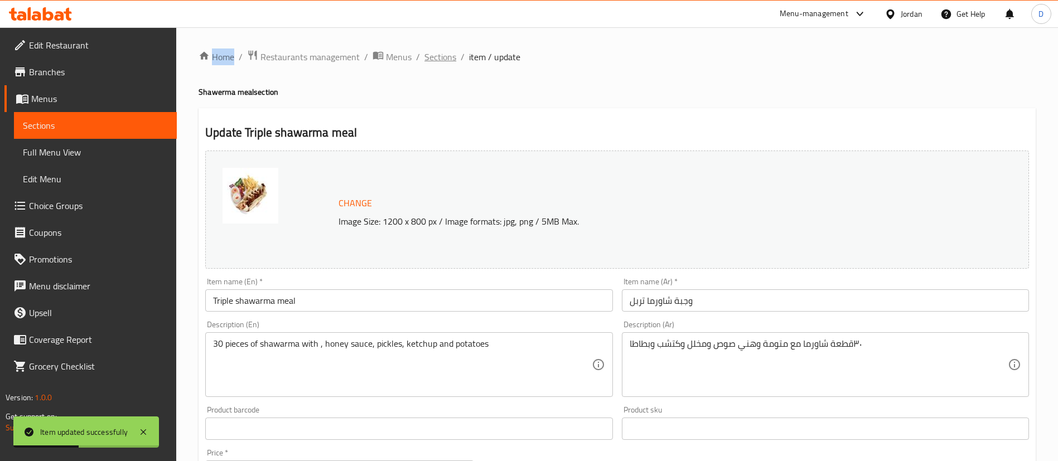
click at [437, 55] on span "Sections" at bounding box center [440, 56] width 32 height 13
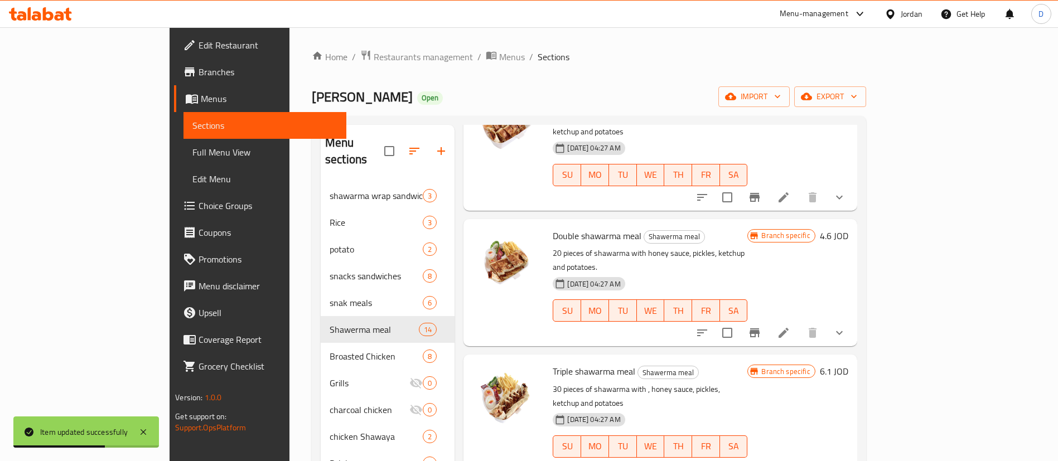
scroll to position [251, 0]
